Goal: Information Seeking & Learning: Learn about a topic

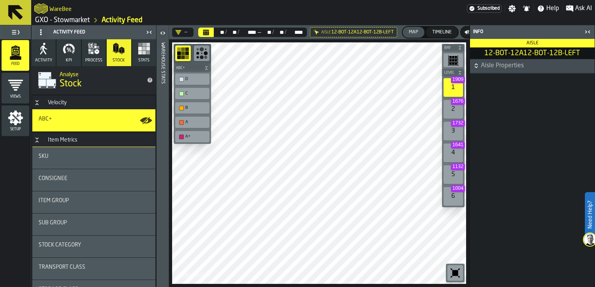
scroll to position [64, 0]
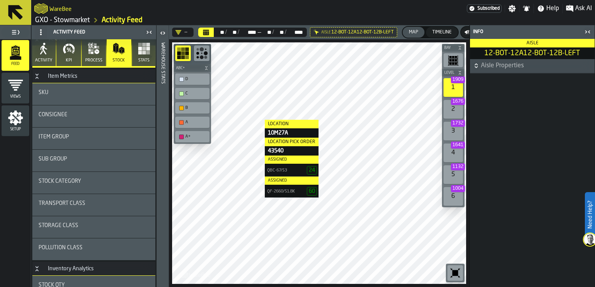
click at [69, 48] on icon "button" at bounding box center [68, 50] width 3 height 4
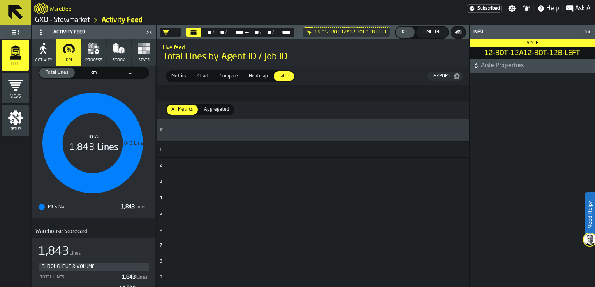
click at [182, 74] on span "Metrics" at bounding box center [178, 76] width 21 height 7
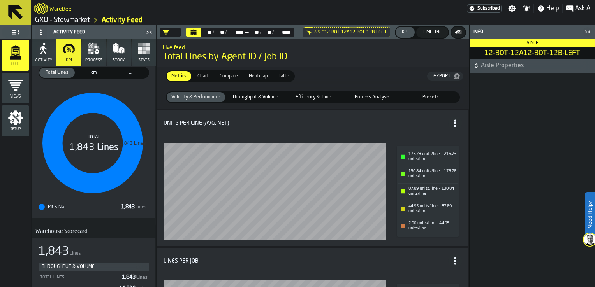
click at [97, 55] on button "process" at bounding box center [94, 52] width 24 height 27
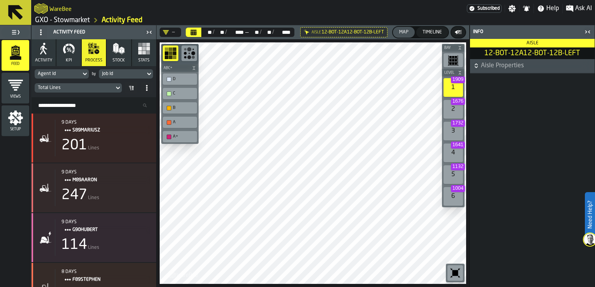
click at [516, 136] on main "Aisle Properties" at bounding box center [532, 173] width 125 height 228
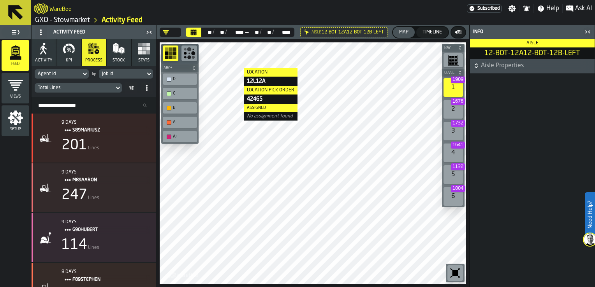
click at [123, 52] on icon "button" at bounding box center [119, 48] width 12 height 12
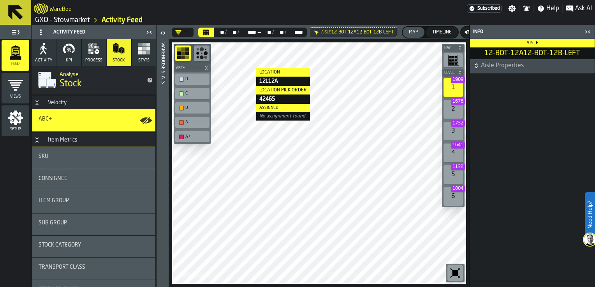
click at [139, 55] on button "Stats" at bounding box center [144, 52] width 24 height 27
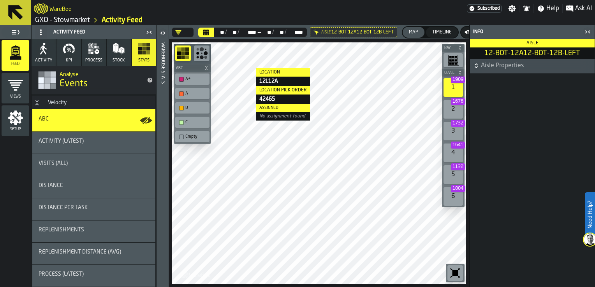
click at [45, 53] on icon "button" at bounding box center [44, 50] width 7 height 9
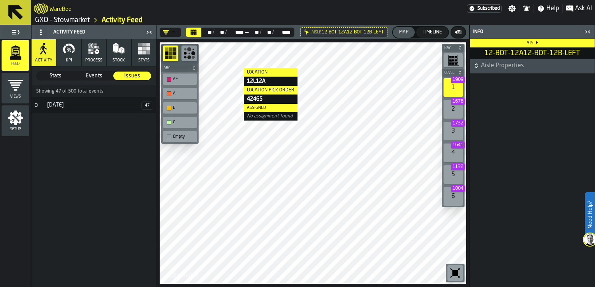
click at [55, 74] on span "Stats" at bounding box center [55, 76] width 37 height 8
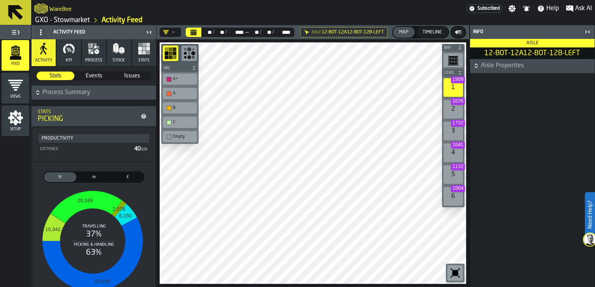
click at [569, 83] on main "Aisle Properties" at bounding box center [532, 173] width 125 height 228
click at [66, 48] on icon "button" at bounding box center [69, 48] width 12 height 12
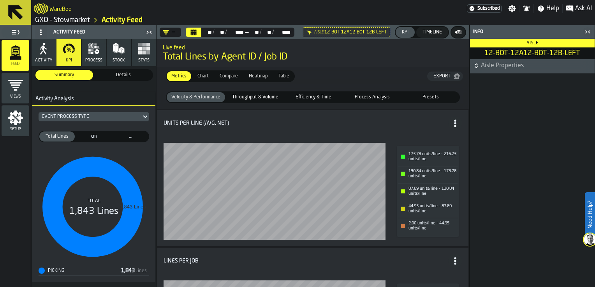
click at [86, 52] on button "process" at bounding box center [94, 52] width 24 height 27
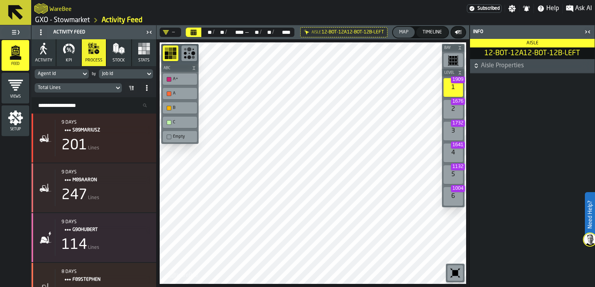
click at [115, 55] on button "Stock" at bounding box center [119, 52] width 24 height 27
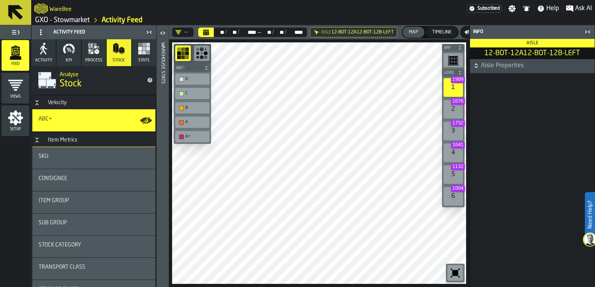
click at [145, 56] on button "Stats" at bounding box center [144, 52] width 24 height 27
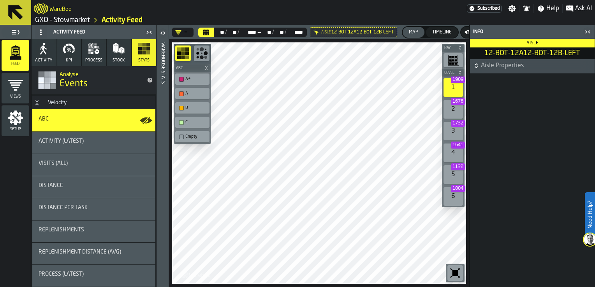
click at [118, 54] on icon "button" at bounding box center [119, 48] width 12 height 12
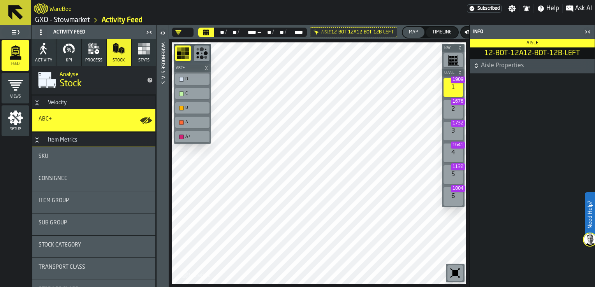
click at [139, 59] on span "Stats" at bounding box center [143, 60] width 11 height 5
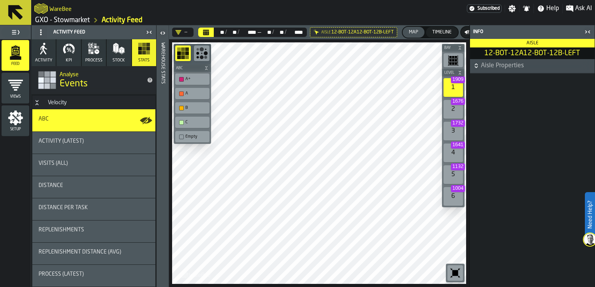
click at [62, 169] on div "Visits (All)" at bounding box center [94, 164] width 111 height 9
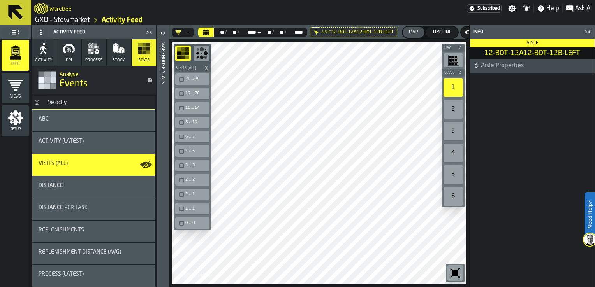
click at [455, 105] on div "2" at bounding box center [453, 109] width 19 height 19
click at [354, 35] on div "Aisle 12-BOT-12A12-BOT-12B-LEFT" at bounding box center [353, 32] width 87 height 10
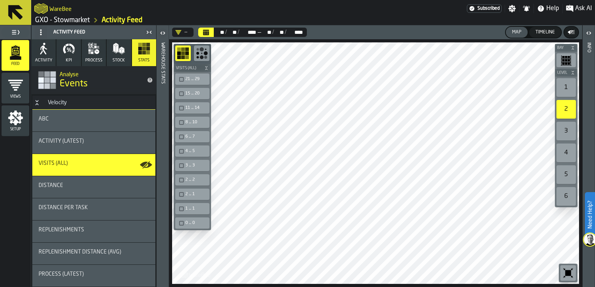
click at [203, 54] on icon "button-toolbar-undefined" at bounding box center [202, 53] width 12 height 12
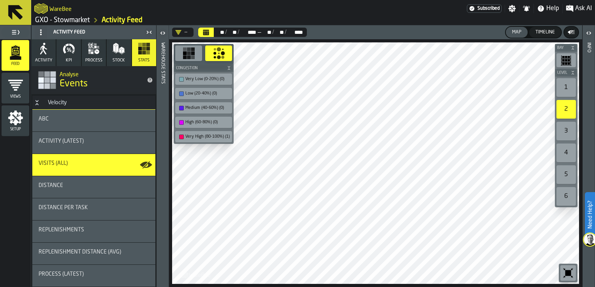
click at [193, 132] on div "Very High (80-100%) (1)" at bounding box center [203, 136] width 57 height 11
click at [201, 136] on div "Very High (80-100%) (1)" at bounding box center [207, 136] width 44 height 5
click at [204, 133] on div "Very High (80-100%) (1)" at bounding box center [204, 137] width 54 height 8
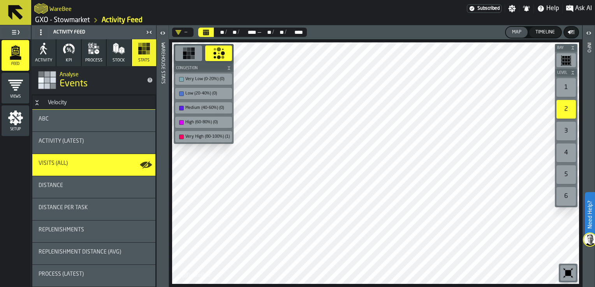
click at [204, 133] on div "Very High (80-100%) (1)" at bounding box center [204, 137] width 54 height 8
click at [203, 128] on label "High (60-80%) (0)" at bounding box center [204, 122] width 60 height 14
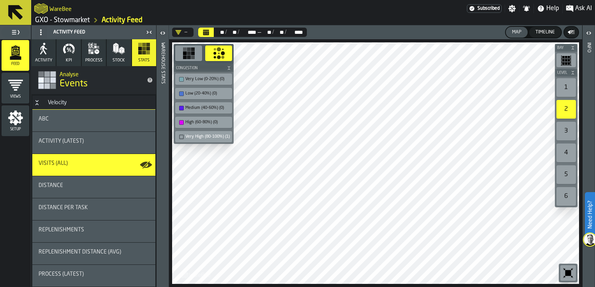
click at [199, 118] on div "High (60-80%) (0)" at bounding box center [204, 122] width 54 height 8
click at [197, 81] on div "Very Low (0-20%) (0)" at bounding box center [207, 79] width 44 height 5
click at [198, 93] on div "Low (20-40%) (0)" at bounding box center [207, 93] width 44 height 5
click at [197, 111] on div "Medium (40-60%) (0)" at bounding box center [204, 108] width 54 height 8
click at [212, 106] on div "Medium (40-60%) (0)" at bounding box center [207, 108] width 44 height 5
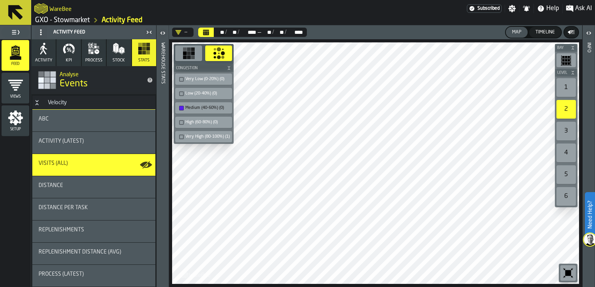
click at [187, 54] on icon "button-toolbar-undefined" at bounding box center [189, 53] width 12 height 12
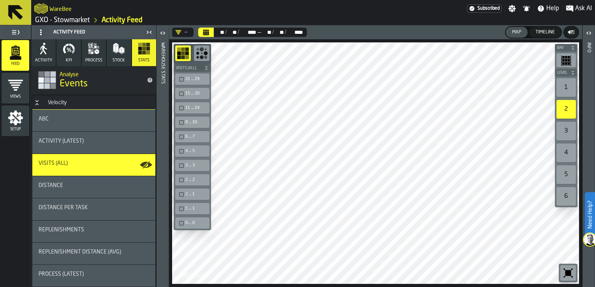
click at [187, 54] on rect "button-toolbar-undefined" at bounding box center [187, 53] width 4 height 4
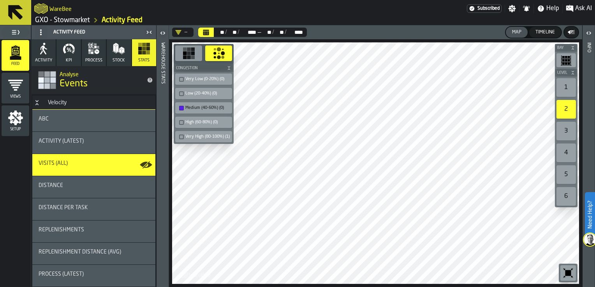
click at [75, 181] on div "Distance" at bounding box center [93, 187] width 123 height 22
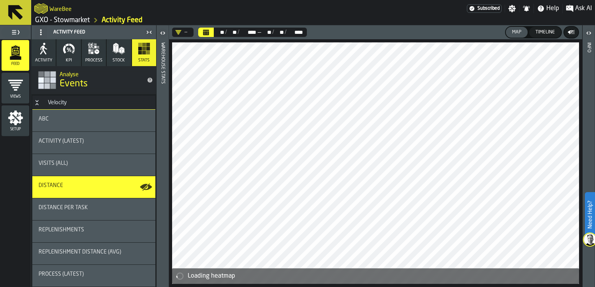
click at [73, 225] on div "Replenishments" at bounding box center [93, 232] width 123 height 22
